Goal: Find specific page/section: Find specific page/section

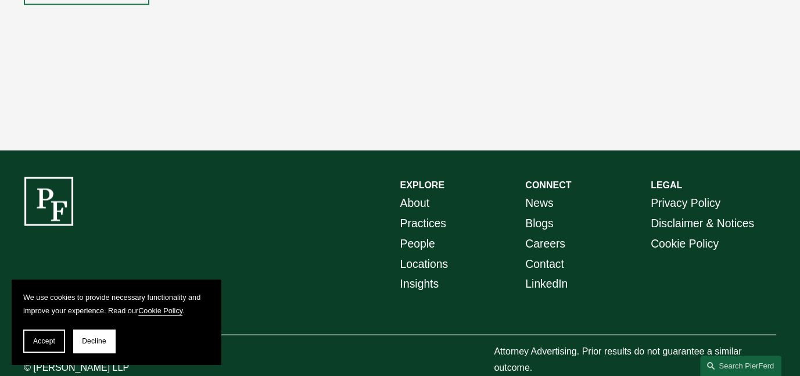
scroll to position [1894, 0]
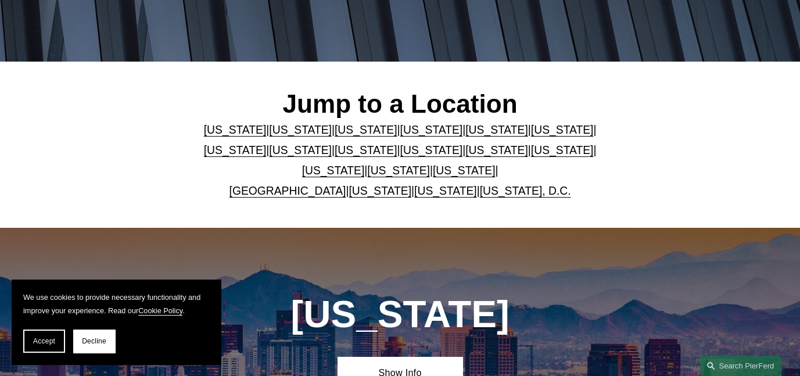
scroll to position [253, 0]
click at [465, 155] on link "[US_STATE]" at bounding box center [496, 150] width 63 height 12
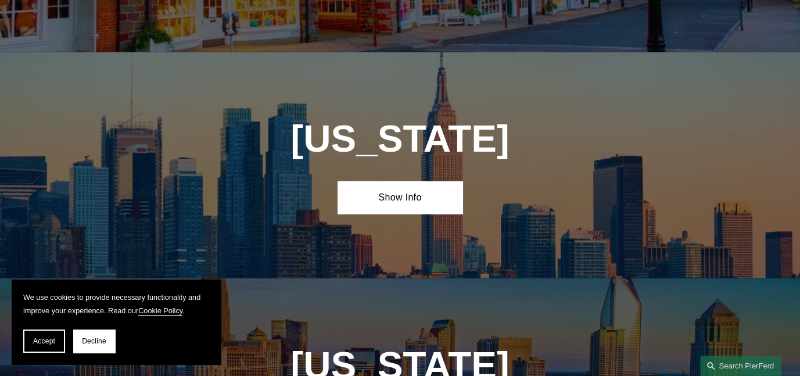
scroll to position [2772, 0]
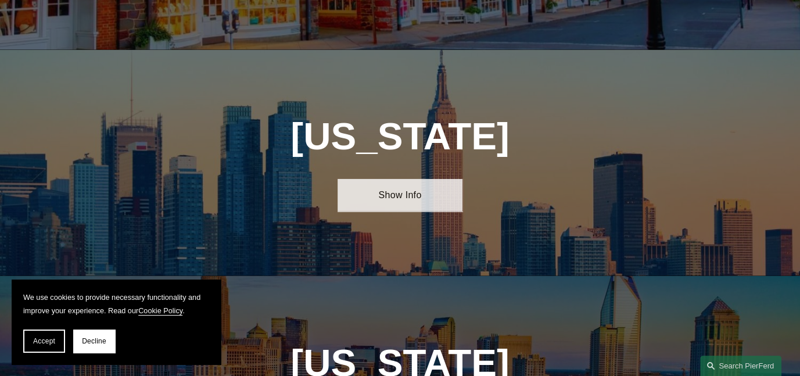
click at [367, 179] on link "Show Info" at bounding box center [400, 195] width 125 height 33
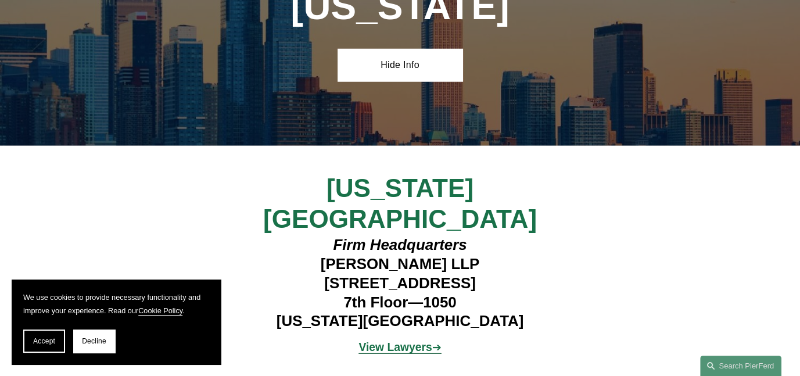
scroll to position [3054, 0]
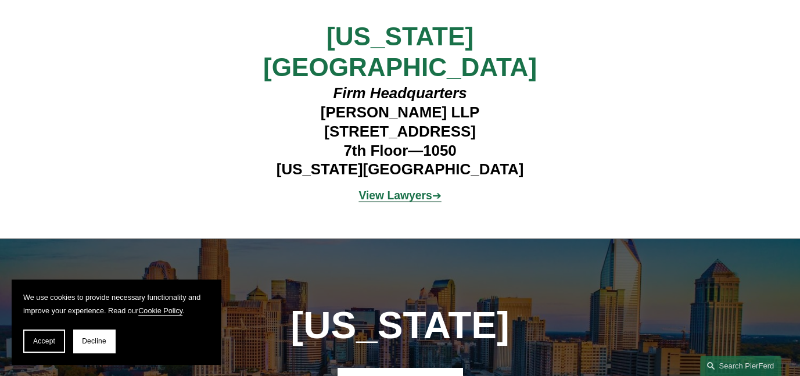
click at [396, 186] on p "View Lawyers ➔" at bounding box center [399, 196] width 313 height 20
click at [393, 189] on strong "View Lawyers" at bounding box center [394, 195] width 73 height 12
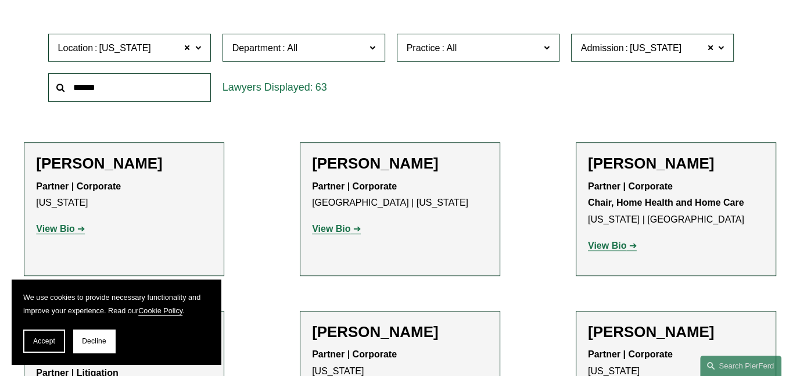
scroll to position [346, 0]
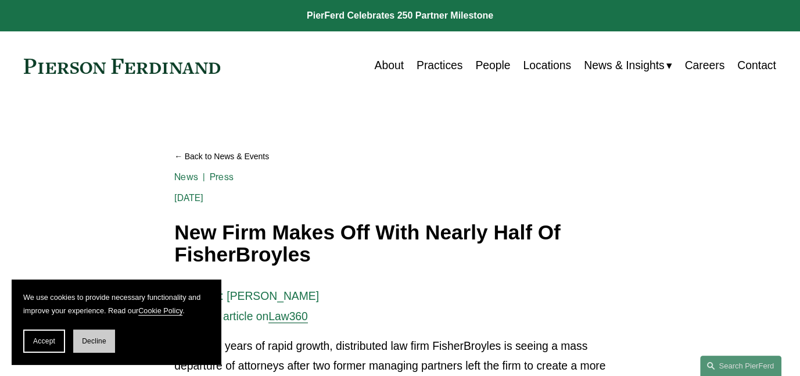
click at [90, 341] on span "Decline" at bounding box center [94, 341] width 24 height 8
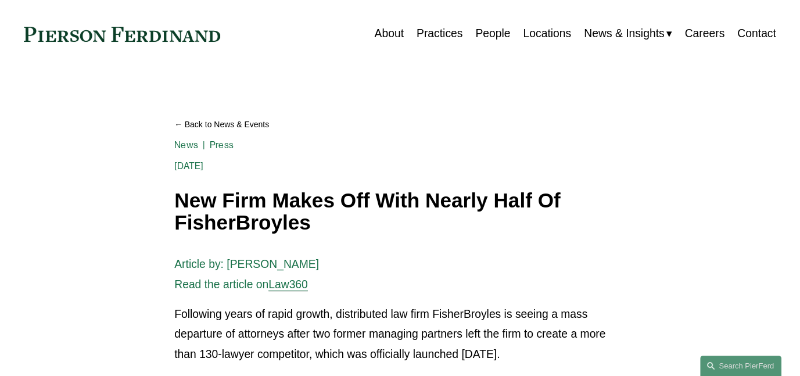
scroll to position [12, 0]
